Goal: Task Accomplishment & Management: Use online tool/utility

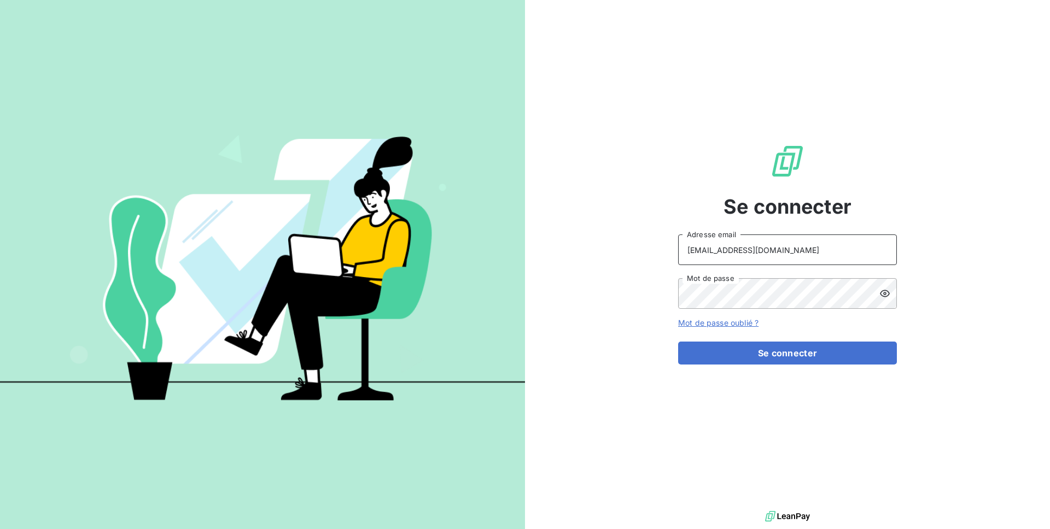
click at [752, 254] on input "[EMAIL_ADDRESS][DOMAIN_NAME]" at bounding box center [787, 250] width 219 height 31
drag, startPoint x: 760, startPoint y: 254, endPoint x: 683, endPoint y: 252, distance: 77.2
click at [683, 252] on input "[EMAIL_ADDRESS][DOMAIN_NAME]" at bounding box center [787, 250] width 219 height 31
type input "admin@gyptis"
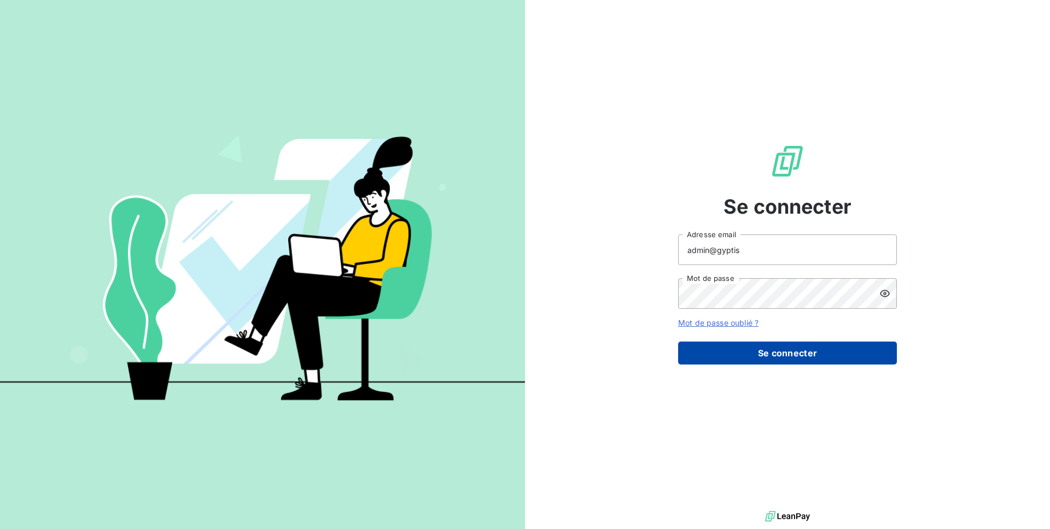
click at [759, 358] on button "Se connecter" at bounding box center [787, 353] width 219 height 23
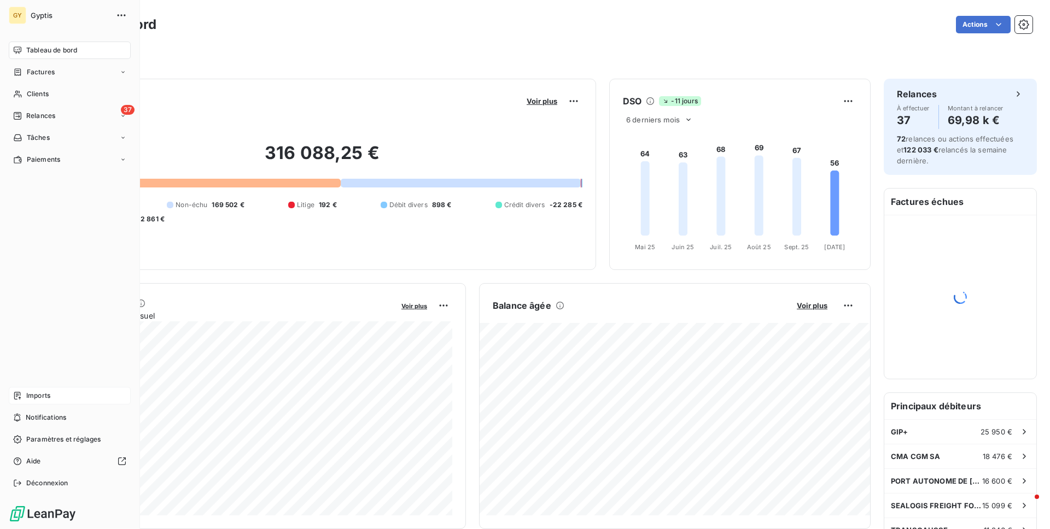
click at [40, 397] on span "Imports" at bounding box center [38, 396] width 24 height 10
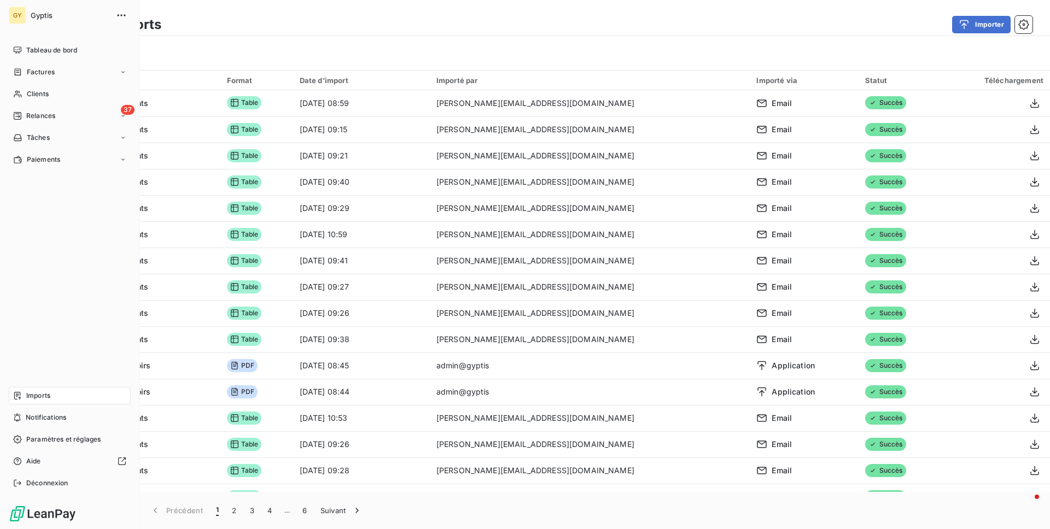
click at [45, 403] on div "Imports" at bounding box center [70, 396] width 122 height 18
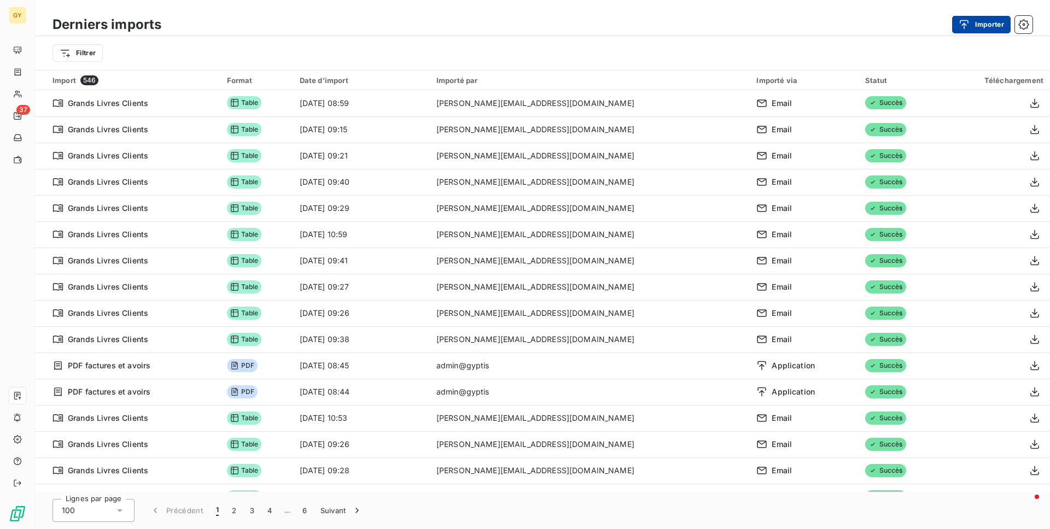
click at [982, 31] on button "Importer" at bounding box center [981, 25] width 59 height 18
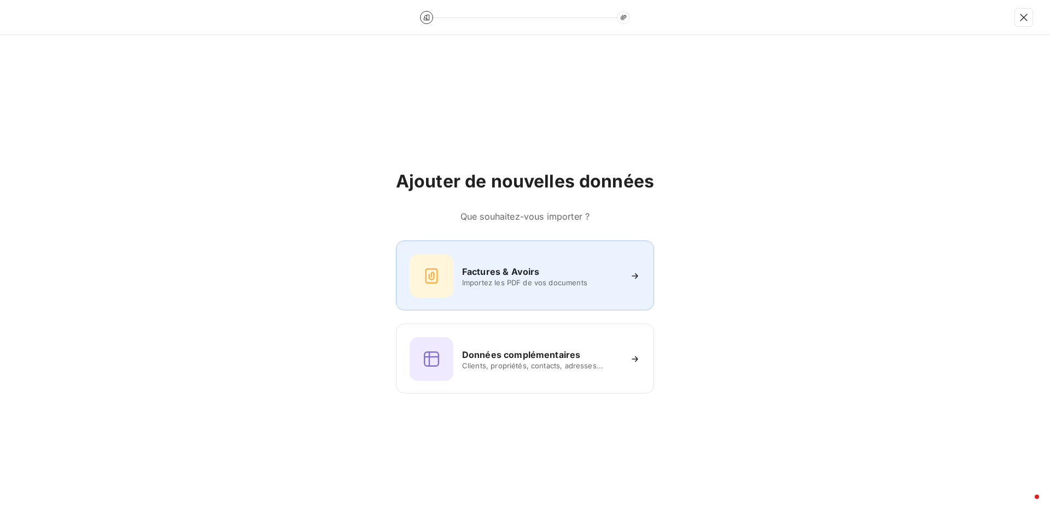
click at [565, 273] on div "Factures & Avoirs" at bounding box center [541, 271] width 159 height 13
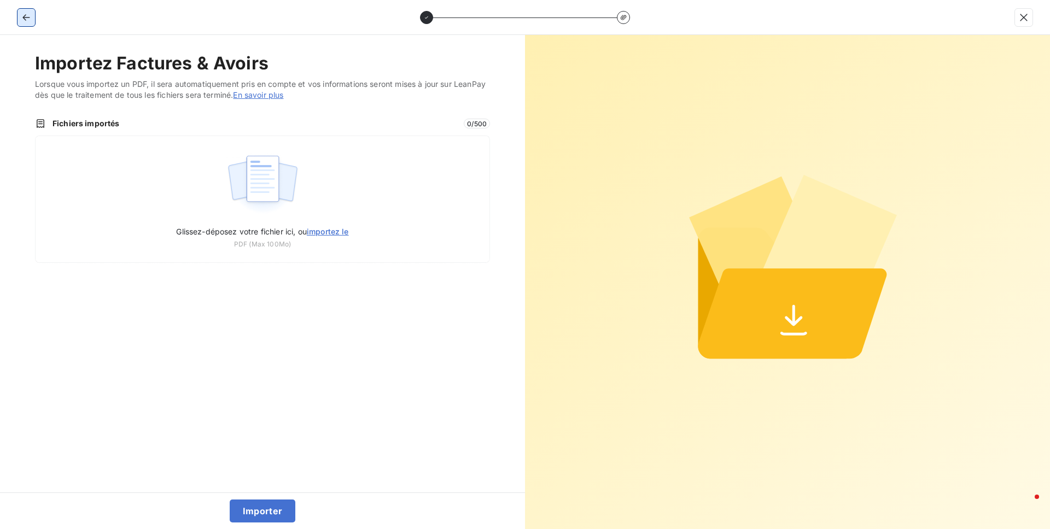
click at [28, 19] on icon "button" at bounding box center [26, 17] width 11 height 11
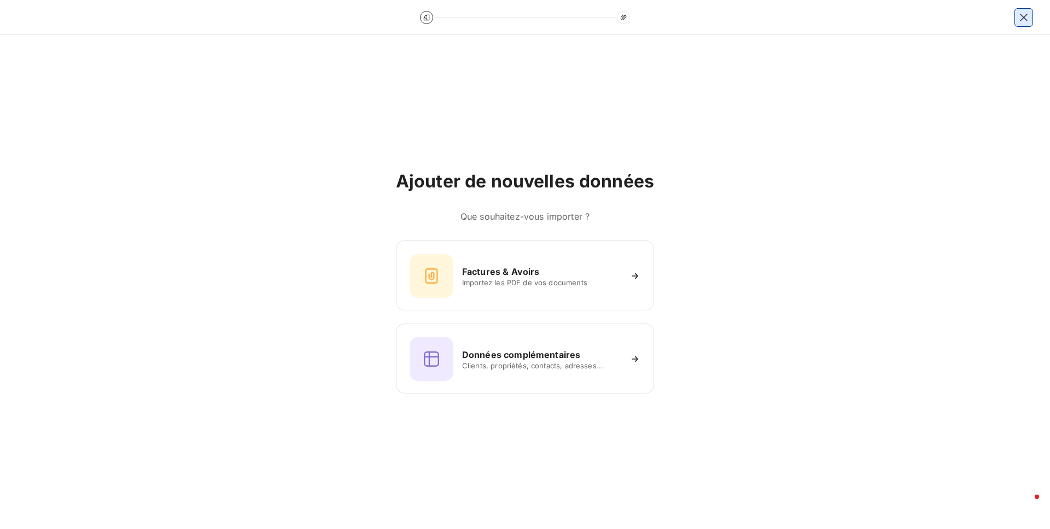
click at [1022, 18] on icon "button" at bounding box center [1023, 17] width 7 height 7
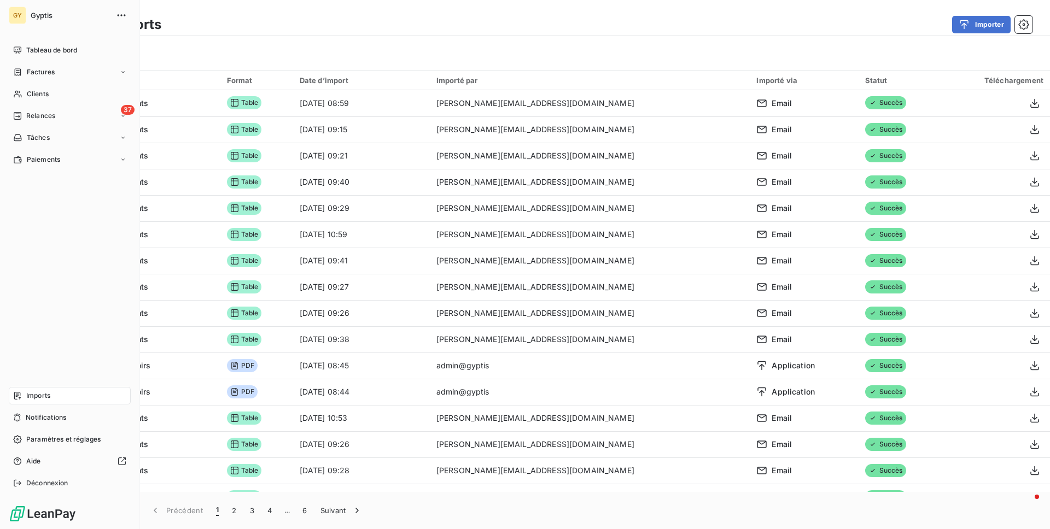
click at [79, 398] on div "Imports" at bounding box center [70, 396] width 122 height 18
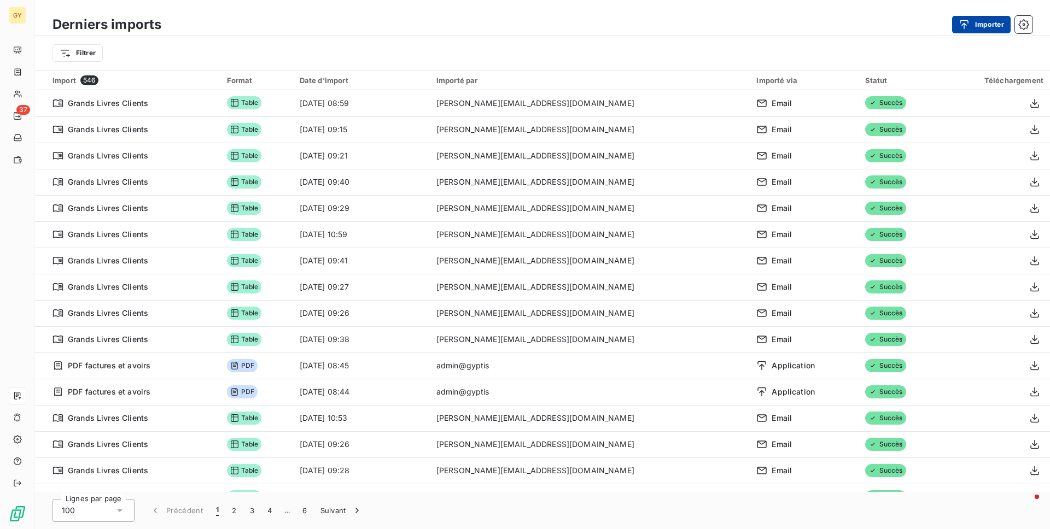
click at [969, 22] on icon "button" at bounding box center [964, 24] width 11 height 11
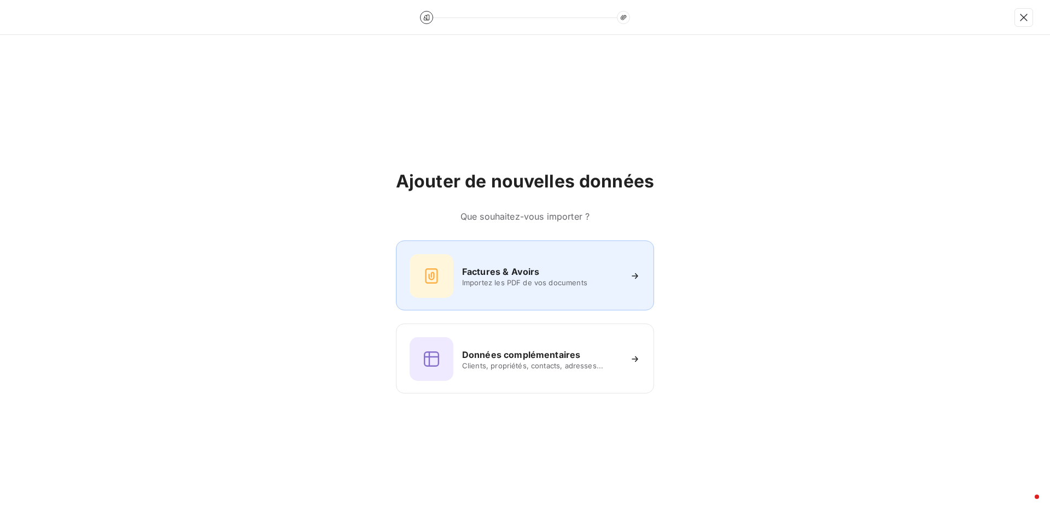
click at [522, 290] on div "Factures & Avoirs Importez les PDF de vos documents" at bounding box center [525, 276] width 231 height 44
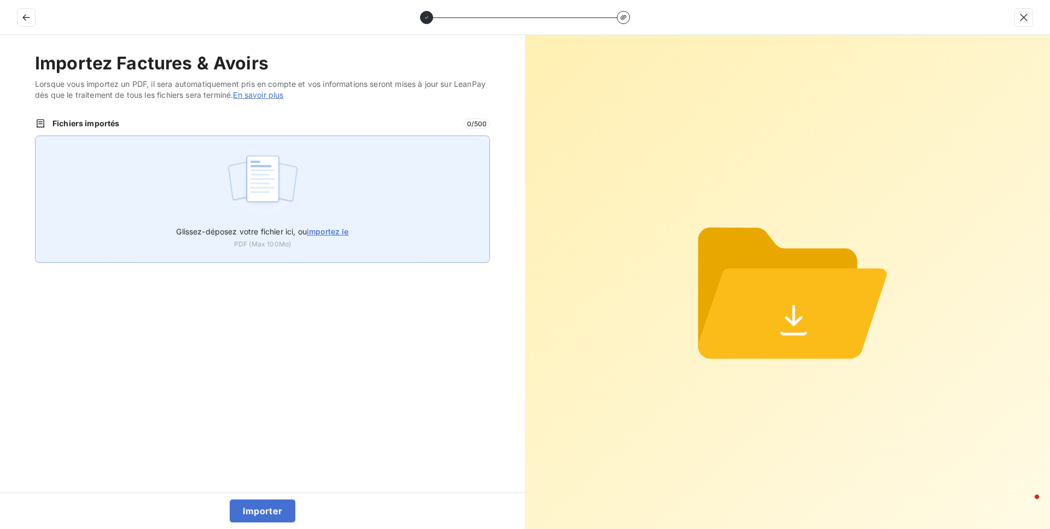
click at [320, 231] on span "importez le" at bounding box center [328, 231] width 42 height 9
click at [36, 136] on input "Glissez-déposez votre fichier ici, ou importez le" at bounding box center [35, 136] width 1 height 1
click at [340, 234] on span "importez le" at bounding box center [328, 231] width 42 height 9
click at [36, 136] on input "Glissez-déposez votre fichier ici, ou importez le" at bounding box center [35, 136] width 1 height 1
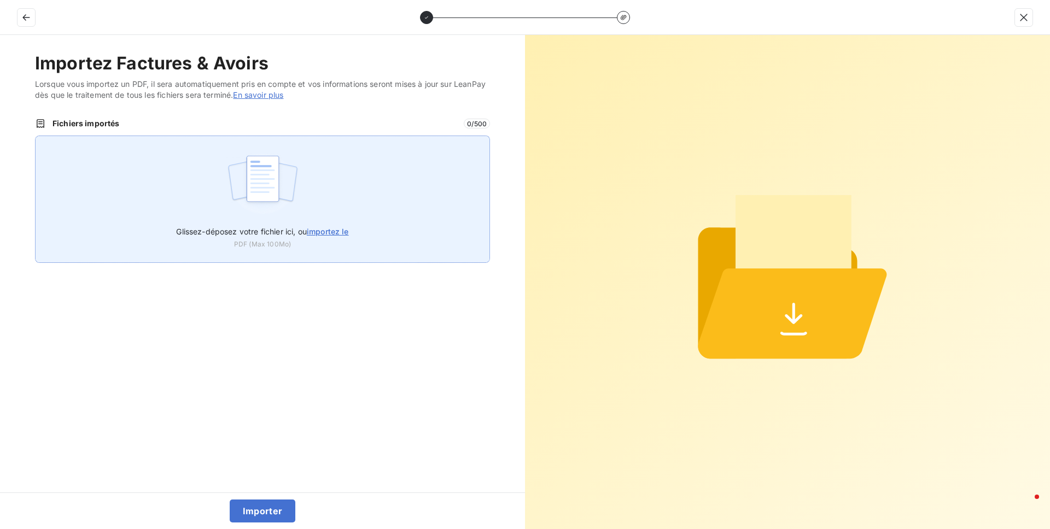
type input "C:\fakepath\[PHONE_NUMBER].PDF"
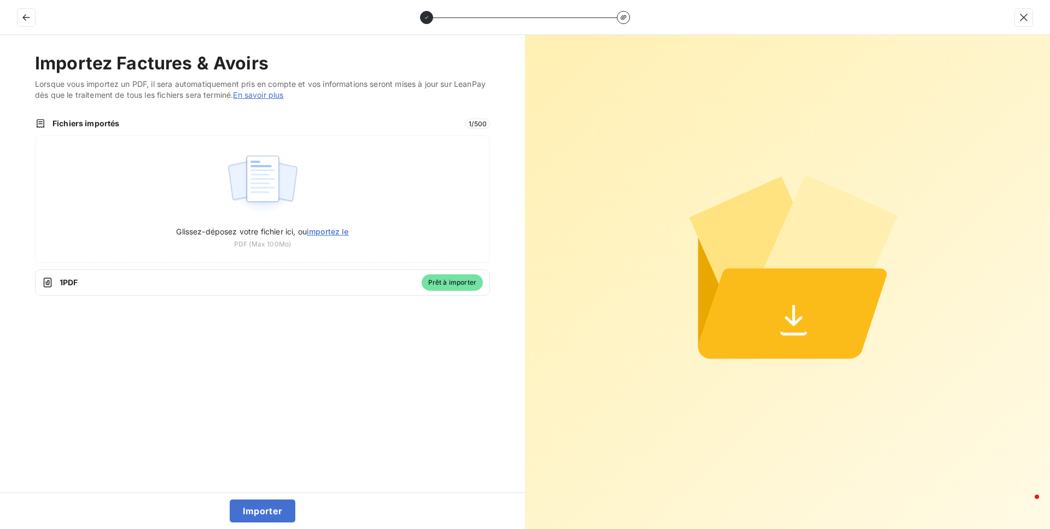
click at [300, 277] on span "1 PDF" at bounding box center [238, 282] width 356 height 11
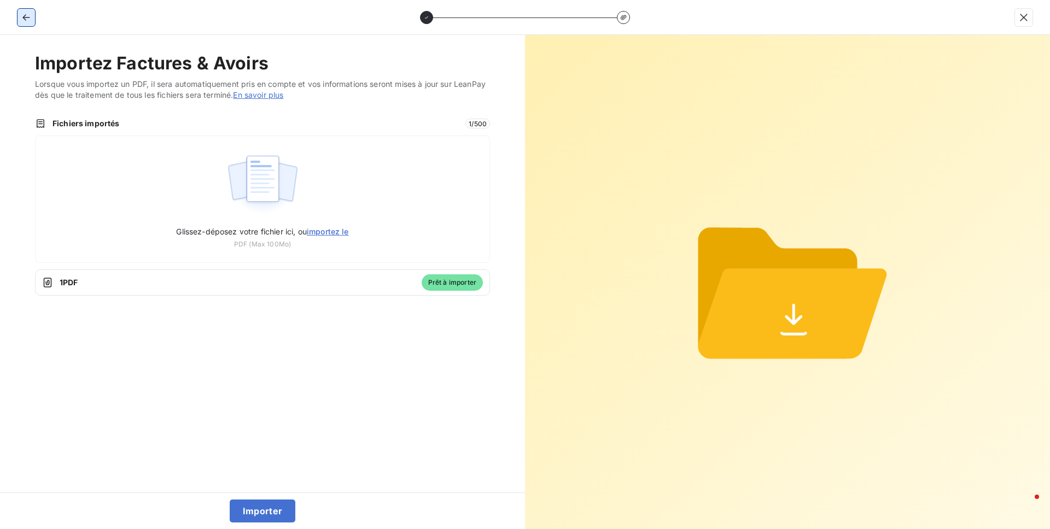
click at [24, 16] on icon "button" at bounding box center [26, 17] width 11 height 11
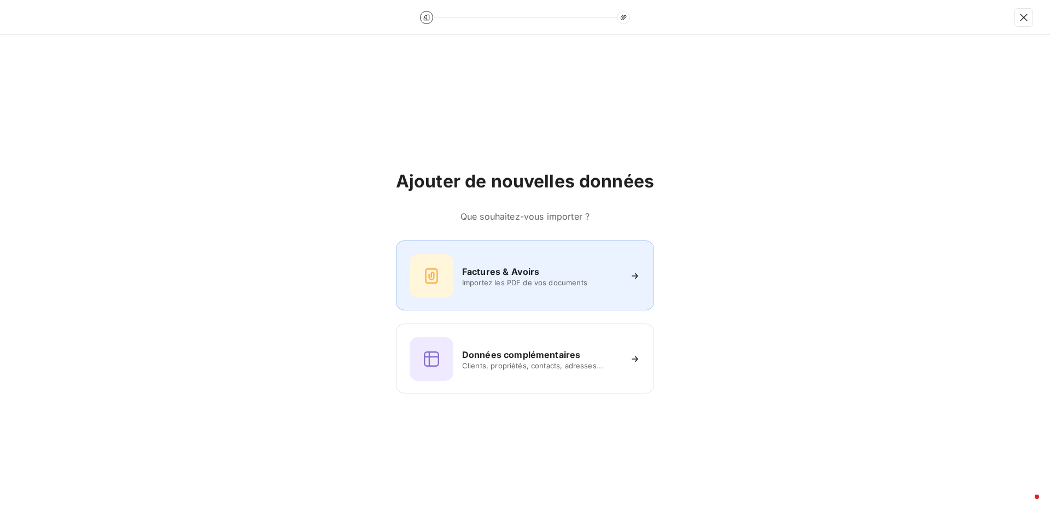
click at [552, 282] on span "Importez les PDF de vos documents" at bounding box center [541, 282] width 159 height 9
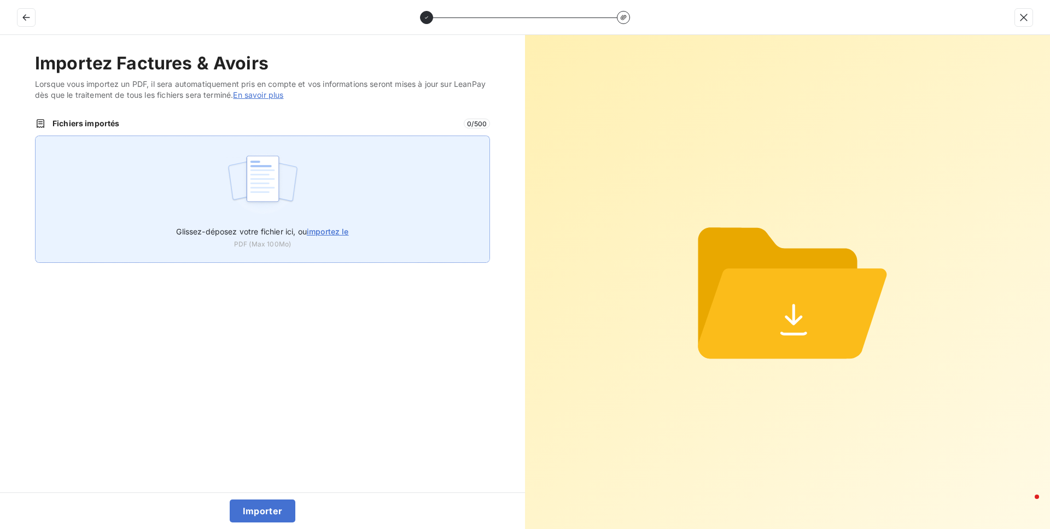
click at [329, 232] on span "importez le" at bounding box center [328, 231] width 42 height 9
click at [36, 136] on input "Glissez-déposez votre fichier ici, ou importez le" at bounding box center [35, 136] width 1 height 1
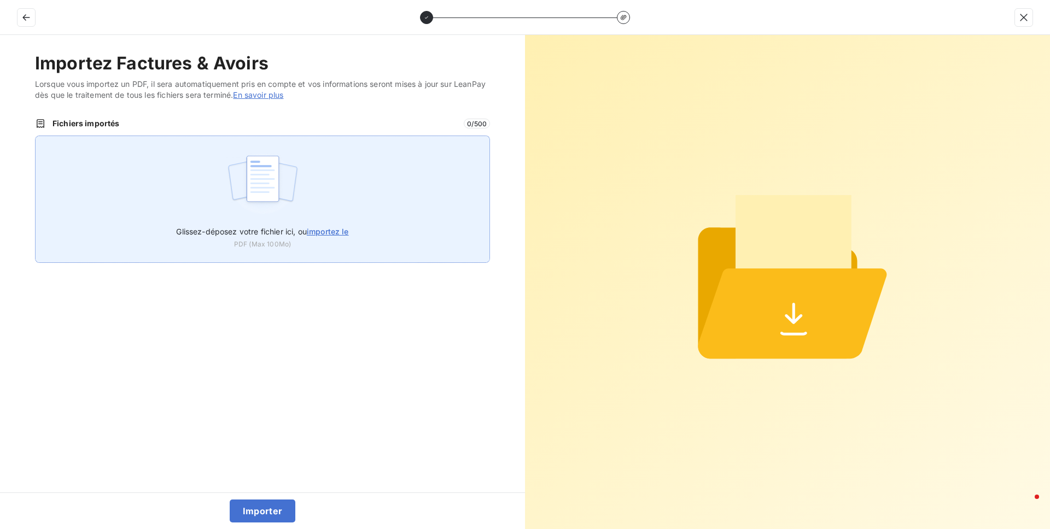
click at [336, 229] on span "importez le" at bounding box center [328, 231] width 42 height 9
click at [36, 136] on input "Glissez-déposez votre fichier ici, ou importez le" at bounding box center [35, 136] width 1 height 1
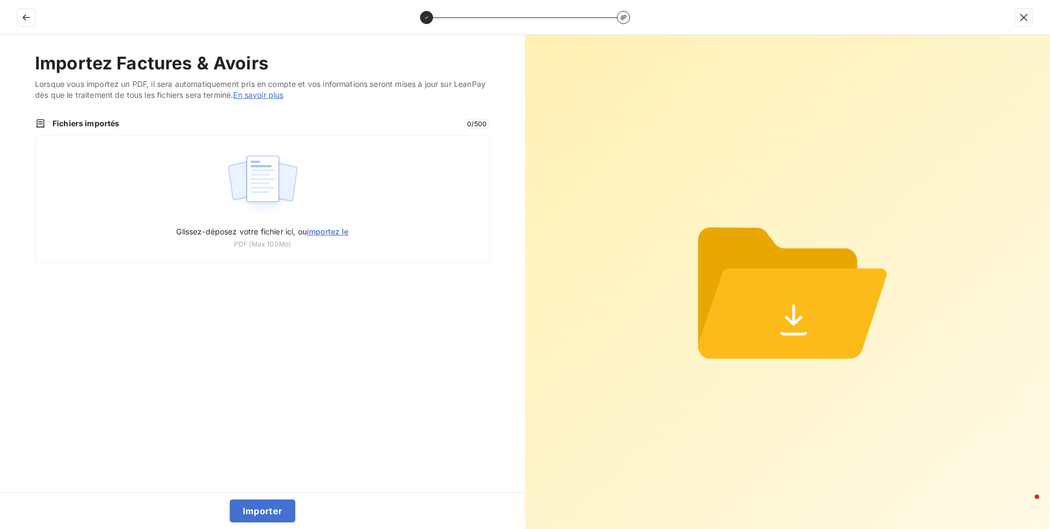
type input "C:\fakepath\[PHONE_NUMBER].PDF"
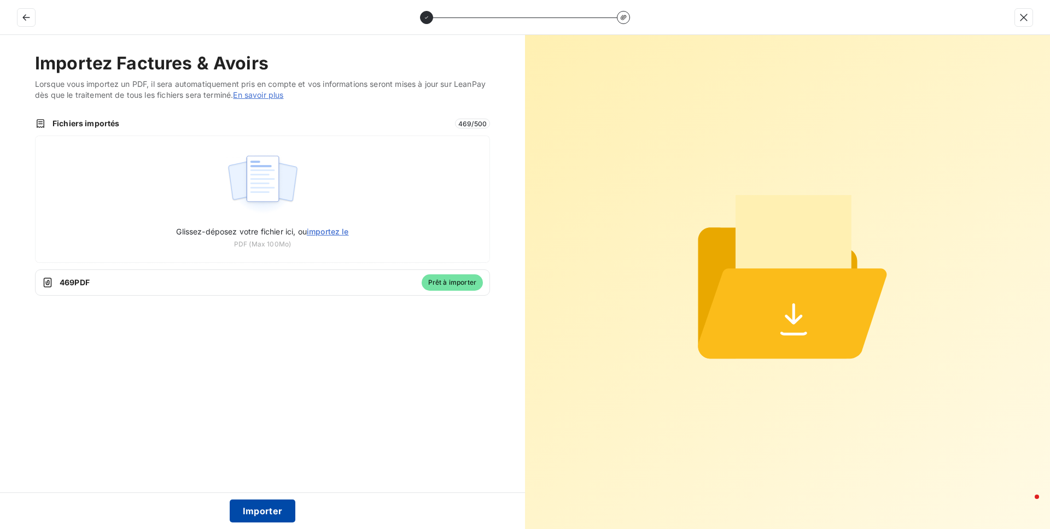
click at [278, 505] on button "Importer" at bounding box center [263, 511] width 66 height 23
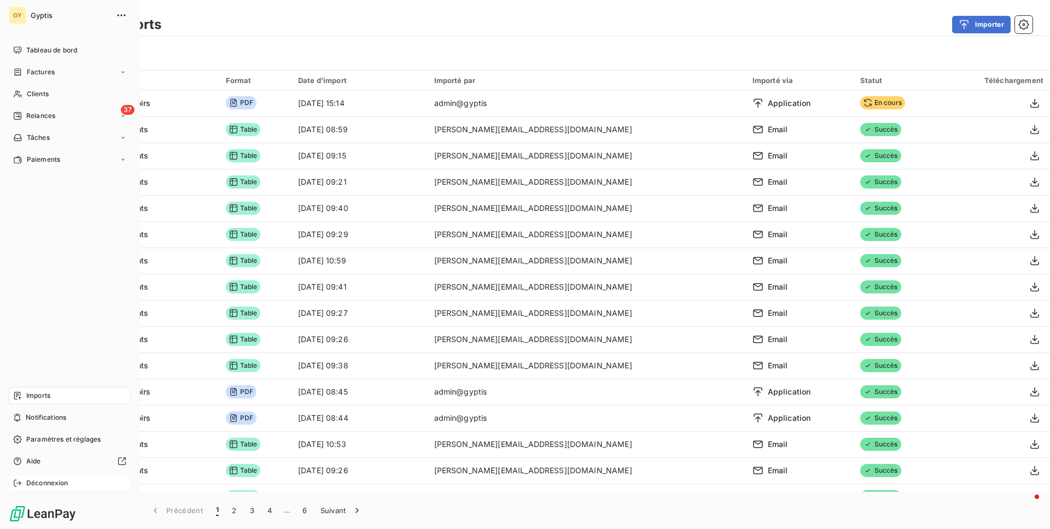
click at [33, 480] on span "Déconnexion" at bounding box center [47, 484] width 42 height 10
